Goal: Task Accomplishment & Management: Complete application form

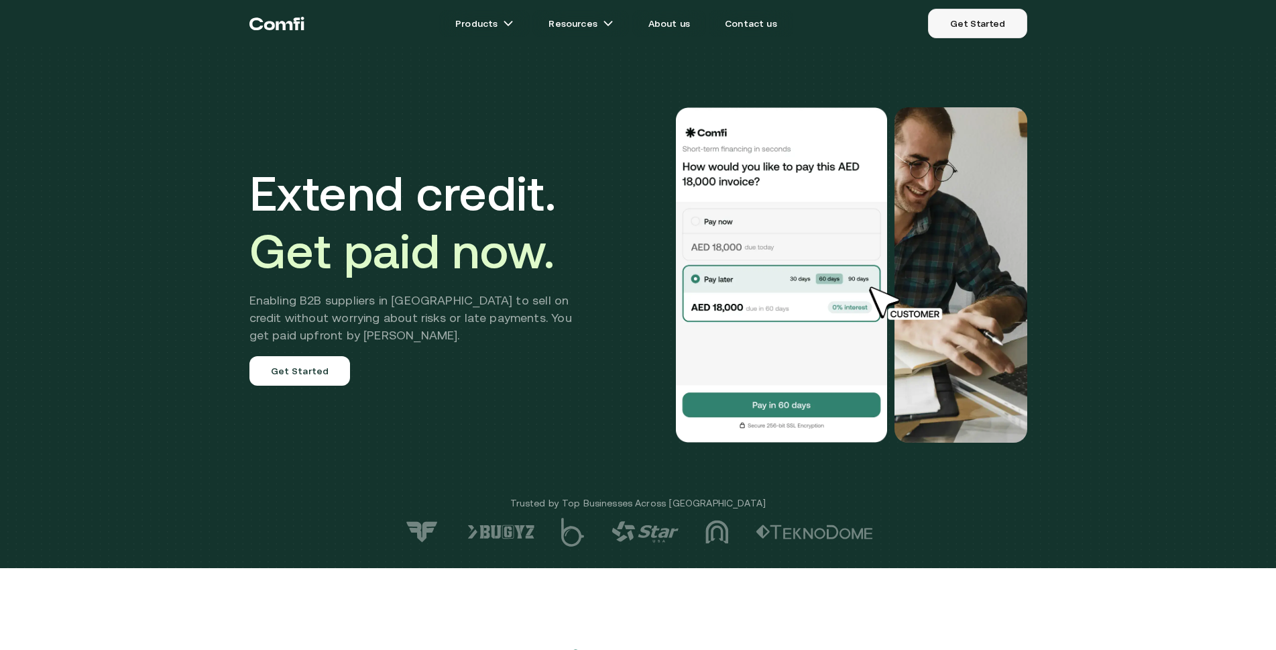
click at [975, 23] on link "Get Started" at bounding box center [977, 24] width 99 height 30
